Goal: Information Seeking & Learning: Learn about a topic

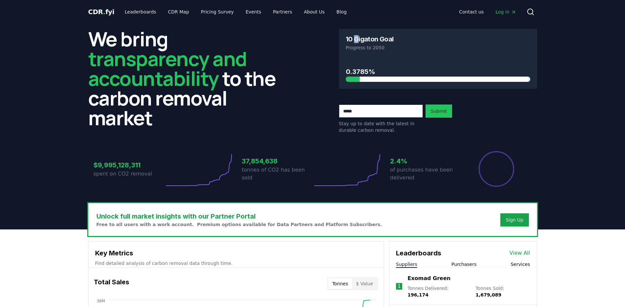
click at [357, 39] on h3 "10 Gigaton Goal" at bounding box center [370, 39] width 48 height 7
drag, startPoint x: 357, startPoint y: 40, endPoint x: 345, endPoint y: 42, distance: 12.3
click at [355, 41] on h3 "10 Gigaton Goal" at bounding box center [370, 39] width 48 height 7
drag, startPoint x: 345, startPoint y: 42, endPoint x: 415, endPoint y: 74, distance: 77.0
click at [415, 74] on div "10 Gigaton Goal Progress to 2050 0.3785%" at bounding box center [438, 59] width 198 height 60
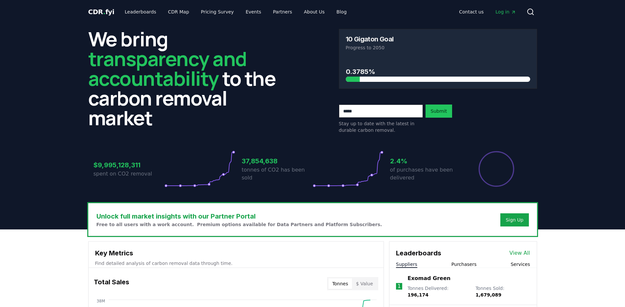
click at [403, 62] on div "0.3785%" at bounding box center [438, 69] width 184 height 24
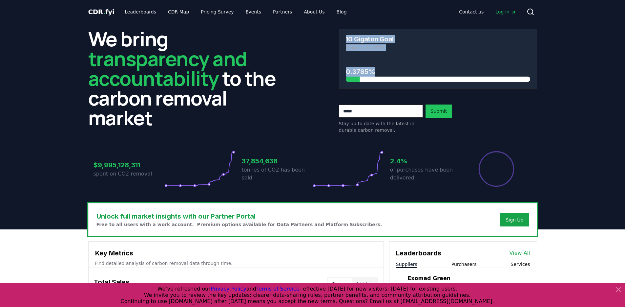
drag, startPoint x: 356, startPoint y: 34, endPoint x: 535, endPoint y: 95, distance: 188.7
click at [535, 95] on div "We bring transparency and accountability to the carbon removal market 10 Gigato…" at bounding box center [312, 81] width 449 height 104
click at [545, 95] on header "We bring transparency and accountability to the carbon removal market 10 Gigato…" at bounding box center [312, 126] width 625 height 205
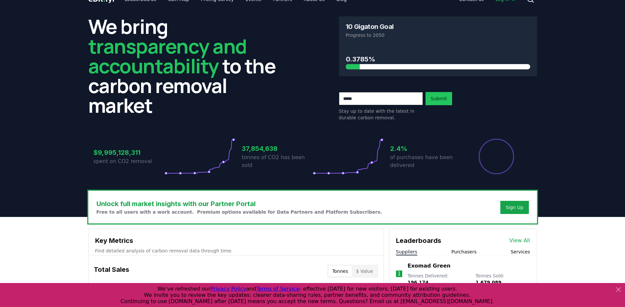
scroll to position [22, 0]
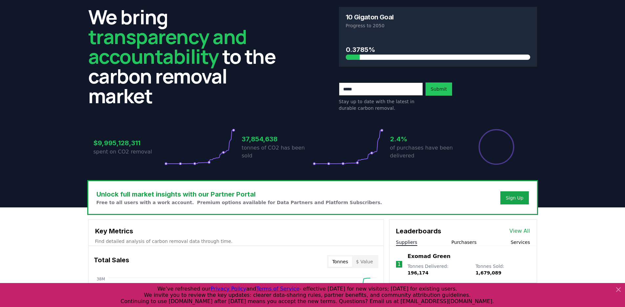
click at [614, 291] on div at bounding box center [617, 294] width 11 height 19
click at [620, 290] on icon at bounding box center [619, 289] width 8 height 8
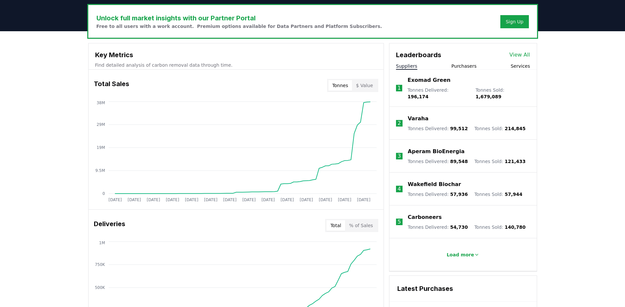
scroll to position [201, 0]
